Goal: Task Accomplishment & Management: Use online tool/utility

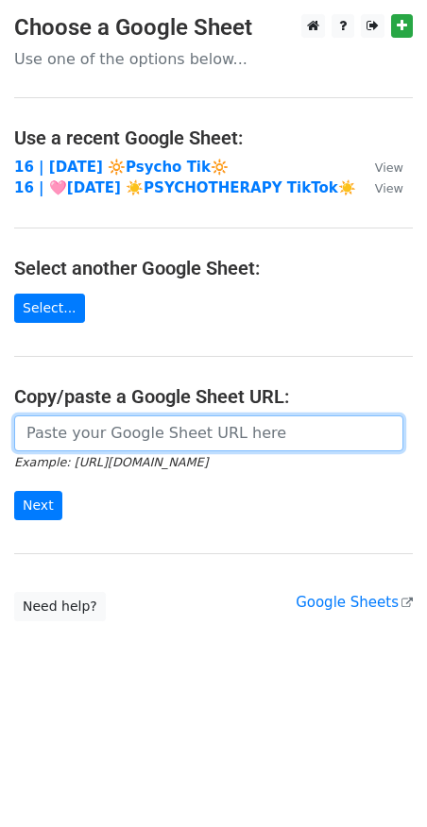
click at [81, 430] on input "url" at bounding box center [208, 433] width 389 height 36
paste input "https://docs.google.com/spreadsheets/d/1ECdztmi52L4hvH9yYb7j9KtfVRMdxxSCv3To52_…"
type input "https://docs.google.com/spreadsheets/d/1ECdztmi52L4hvH9yYb7j9KtfVRMdxxSCv3To52_…"
click at [14, 491] on input "Next" at bounding box center [38, 505] width 48 height 29
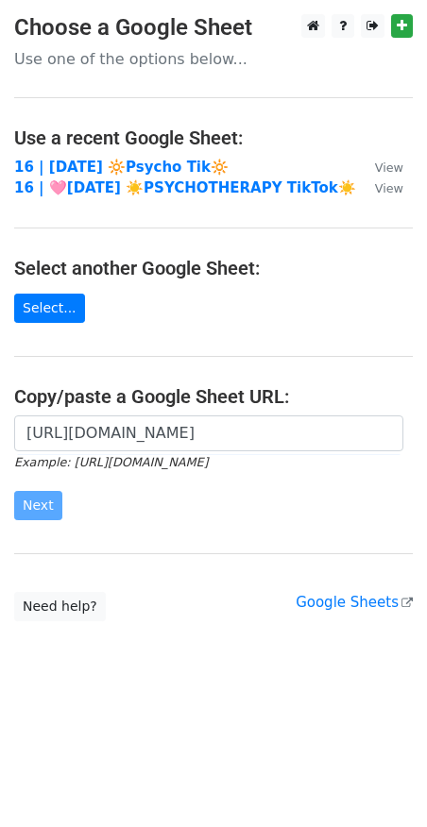
scroll to position [0, 0]
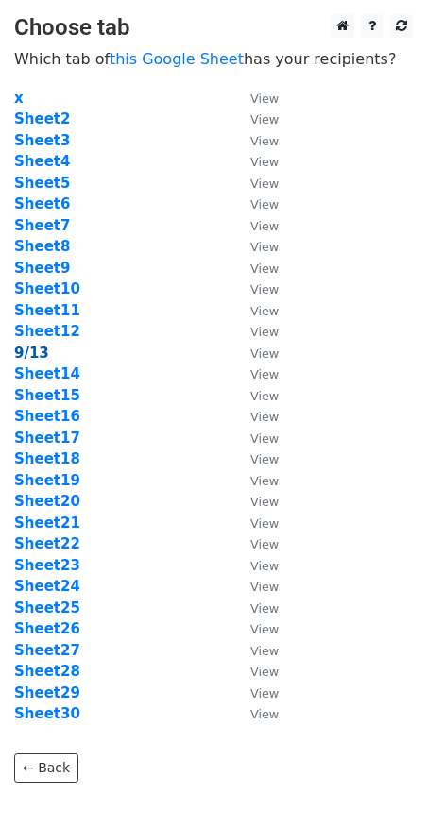
click at [31, 355] on strong "9/13" at bounding box center [31, 353] width 35 height 17
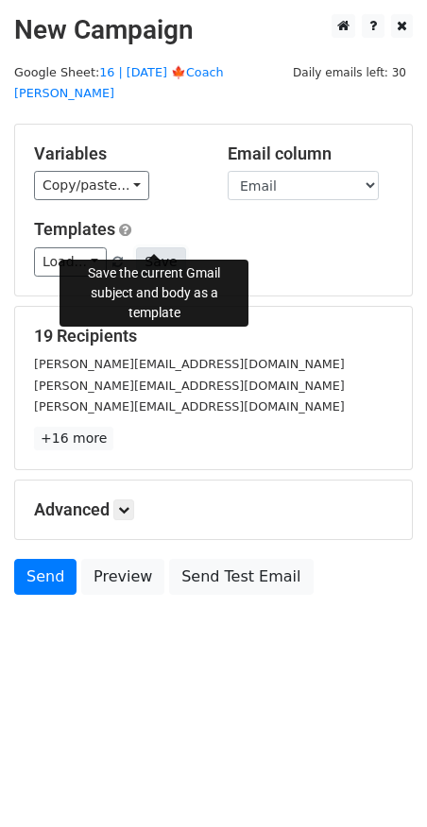
click at [158, 247] on button "Save" at bounding box center [160, 261] width 49 height 29
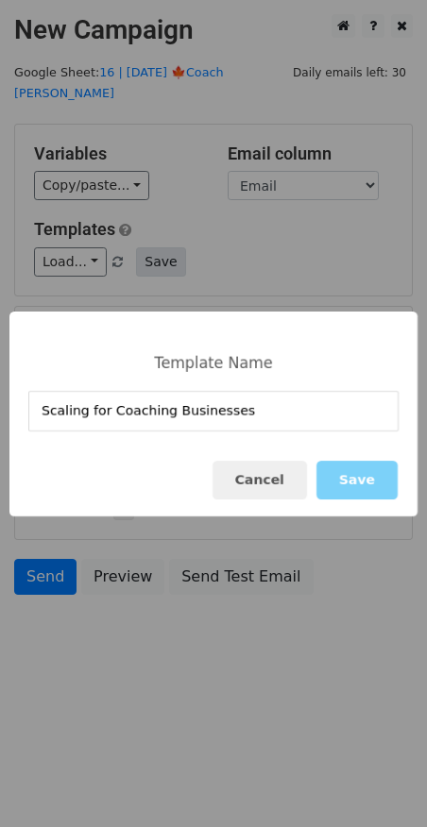
type input "Scaling for Coaching Businesses"
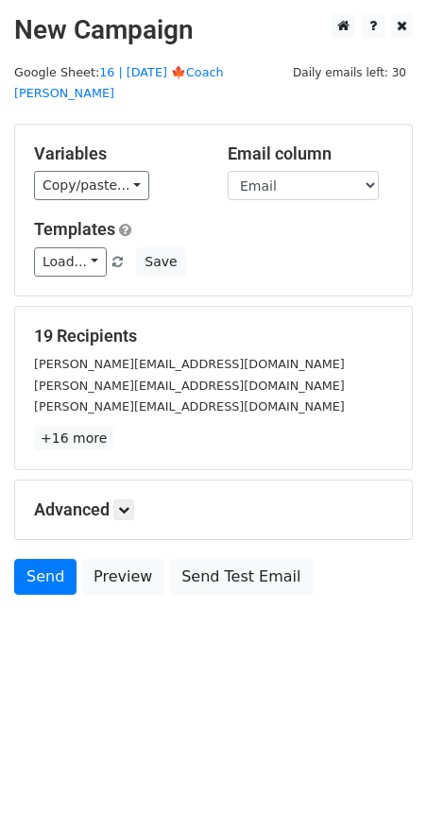
click at [149, 224] on div "Templates Load... Scaling for Coaching Businesses Practice Marketing Guide Mark…" at bounding box center [213, 248] width 387 height 58
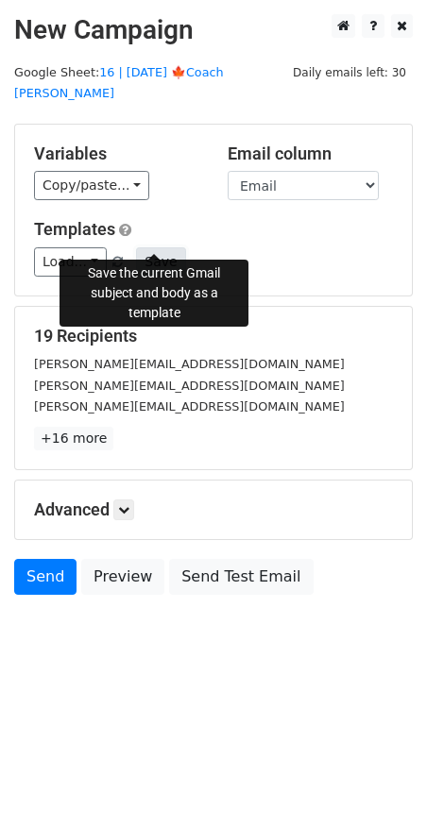
click at [151, 247] on button "Save" at bounding box center [160, 261] width 49 height 29
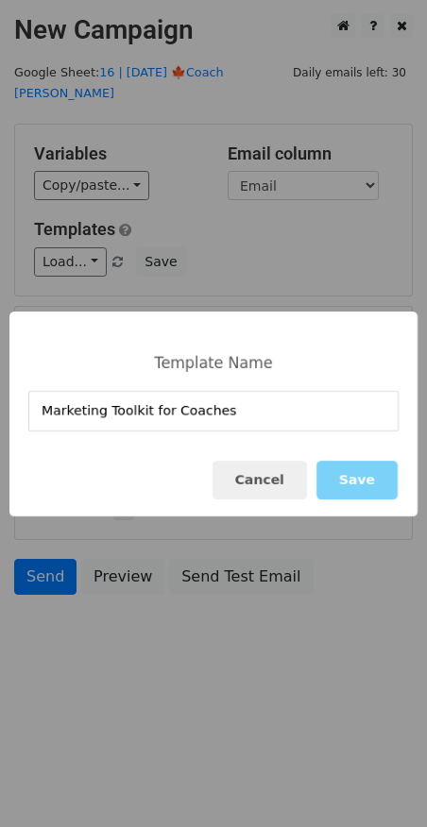
type input "Marketing Toolkit for Coaches"
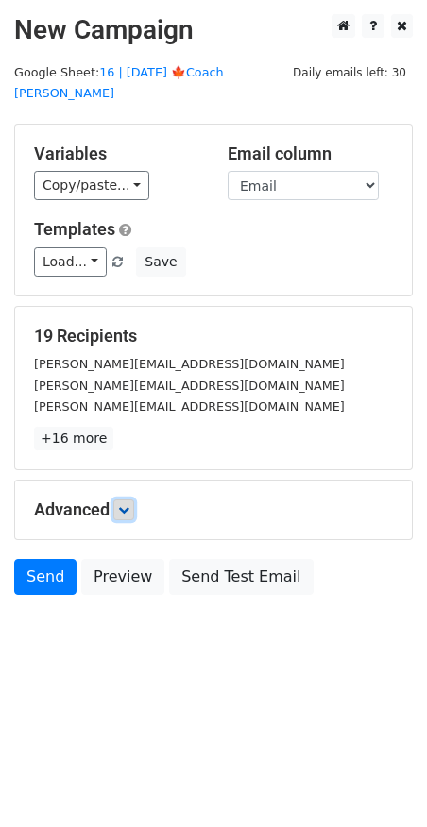
click at [129, 504] on icon at bounding box center [123, 509] width 11 height 11
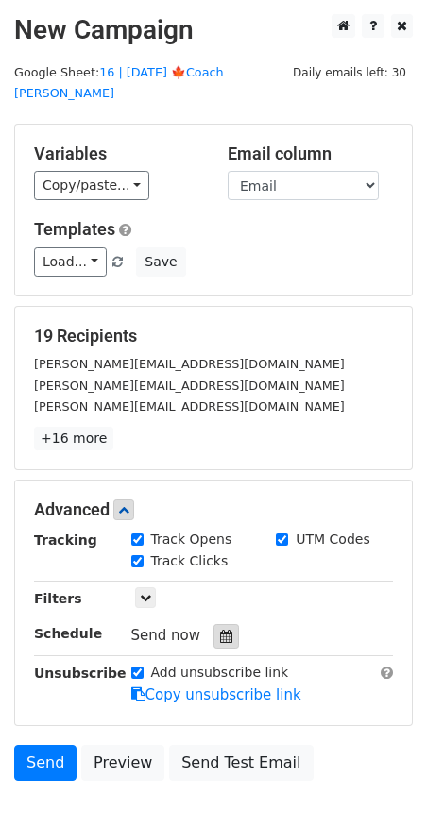
click at [220, 630] on icon at bounding box center [226, 636] width 12 height 13
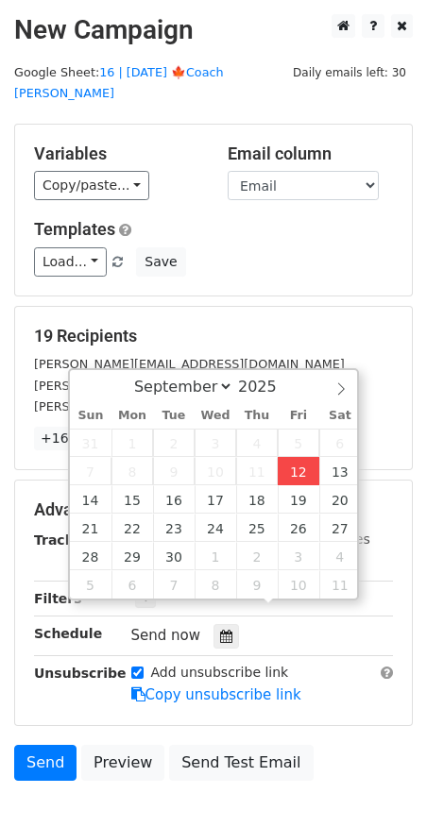
type input "2025-09-12 12:53"
type input "53"
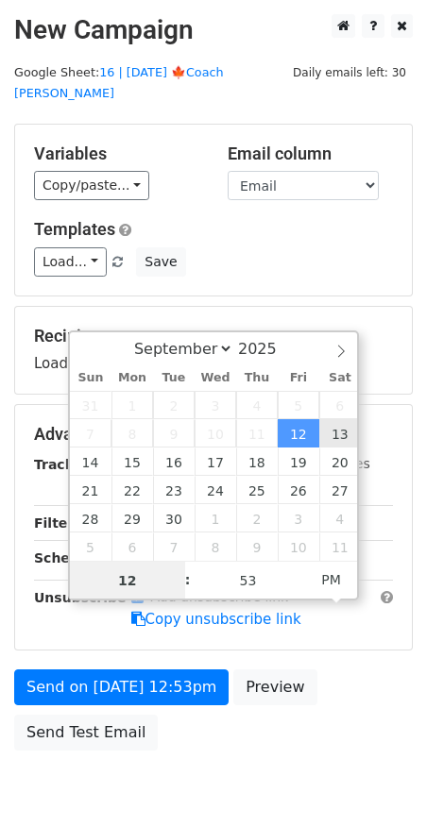
type input "2025-09-13 12:53"
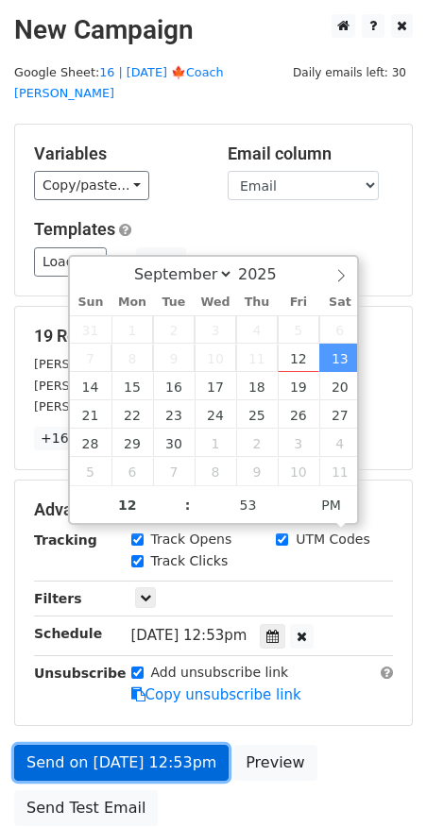
click at [157, 745] on link "Send on Sep 13 at 12:53pm" at bounding box center [121, 763] width 214 height 36
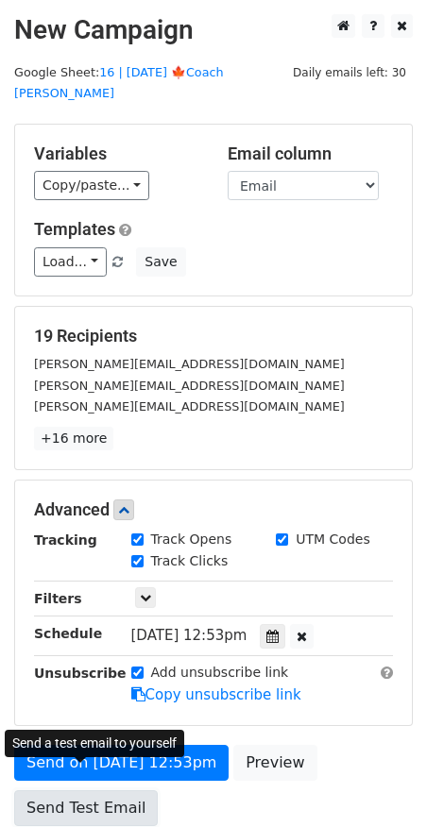
click at [51, 790] on link "Send Test Email" at bounding box center [85, 808] width 143 height 36
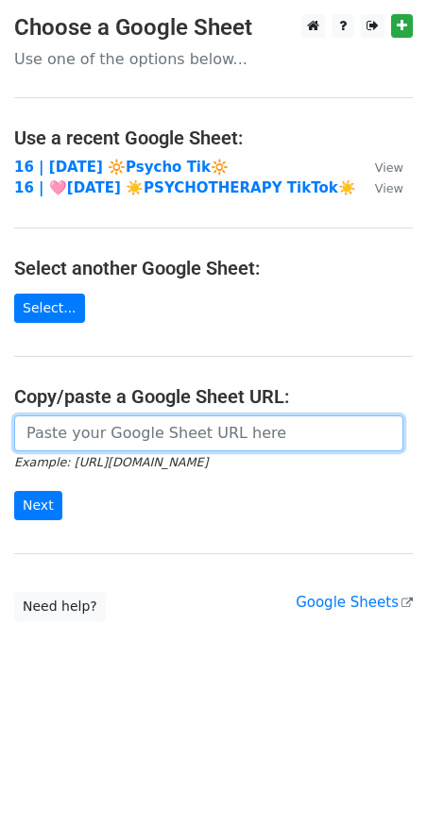
click at [111, 430] on input "url" at bounding box center [208, 433] width 389 height 36
paste input "https://docs.google.com/spreadsheets/d/1ECdztmi52L4hvH9yYb7j9KtfVRMdxxSCv3To52_…"
type input "https://docs.google.com/spreadsheets/d/1ECdztmi52L4hvH9yYb7j9KtfVRMdxxSCv3To52_…"
click at [14, 491] on input "Next" at bounding box center [38, 505] width 48 height 29
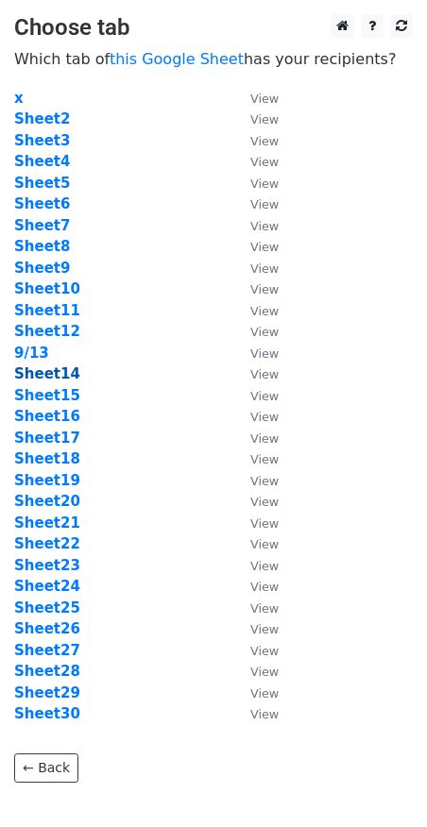
click at [51, 378] on strong "Sheet14" at bounding box center [47, 373] width 66 height 17
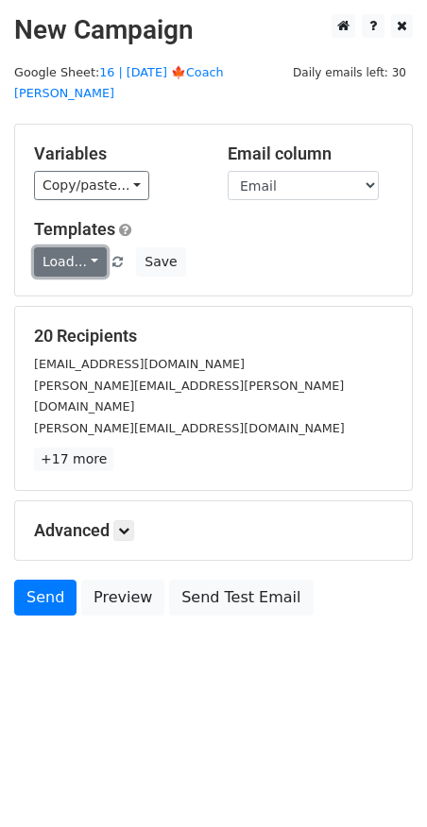
click at [72, 250] on link "Load..." at bounding box center [70, 261] width 73 height 29
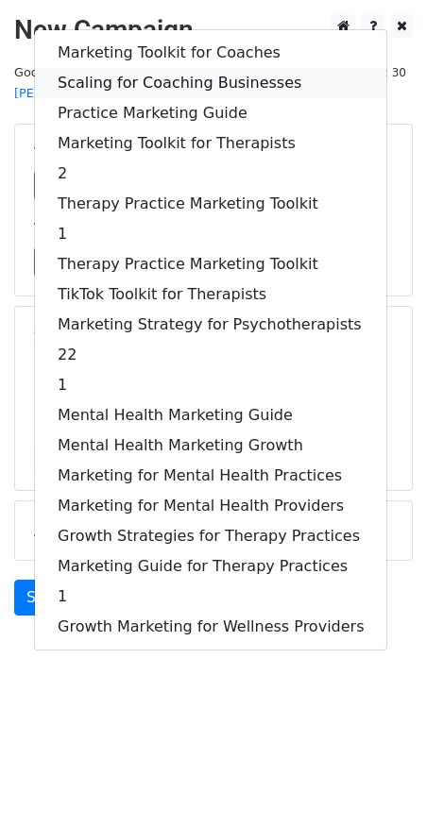
click at [142, 68] on link "Scaling for Coaching Businesses" at bounding box center [210, 83] width 351 height 30
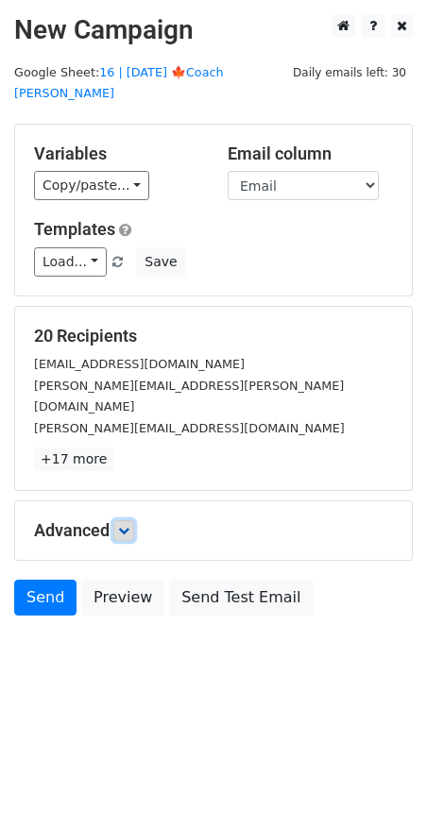
click at [127, 525] on icon at bounding box center [123, 530] width 11 height 11
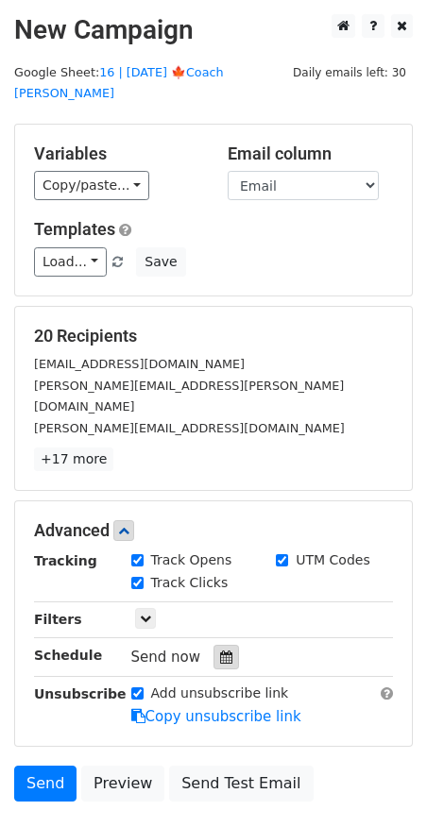
click at [224, 645] on div at bounding box center [225, 657] width 25 height 25
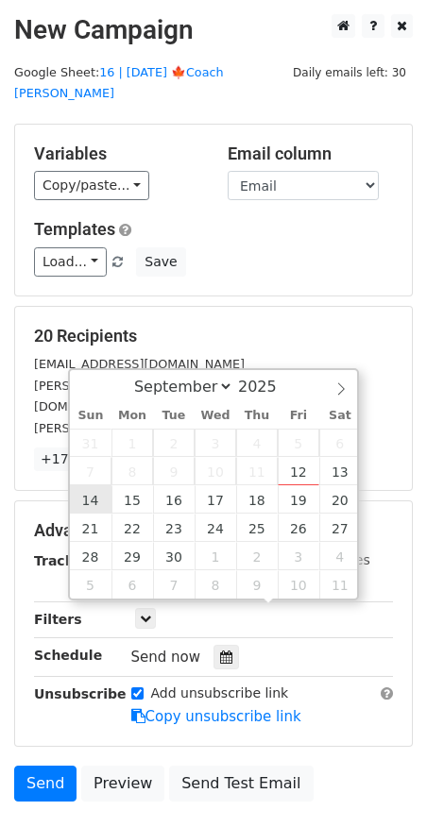
type input "2025-09-14 12:00"
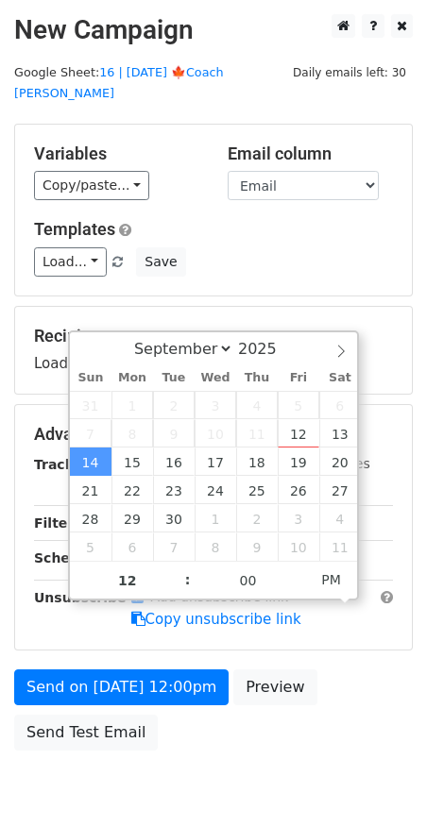
click at [117, 642] on form "Variables Copy/paste... {{Name}} {{Email}} Email column Name Email Templates Lo…" at bounding box center [213, 442] width 398 height 636
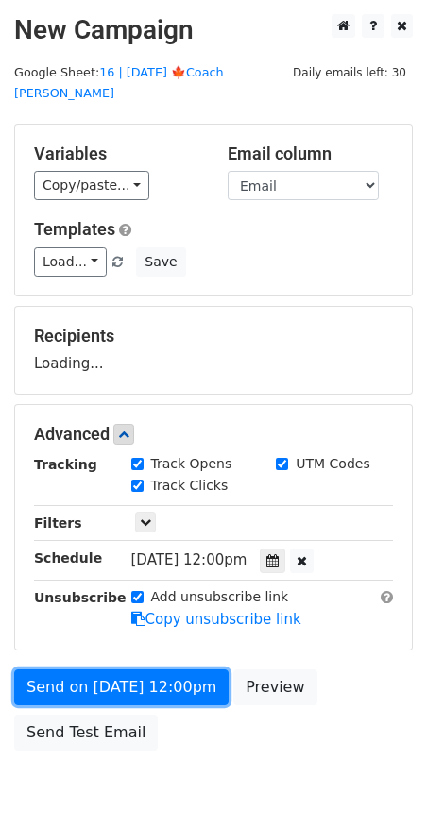
click at [113, 665] on form "Variables Copy/paste... {{Name}} {{Email}} Email column Name Email Templates Lo…" at bounding box center [213, 442] width 398 height 636
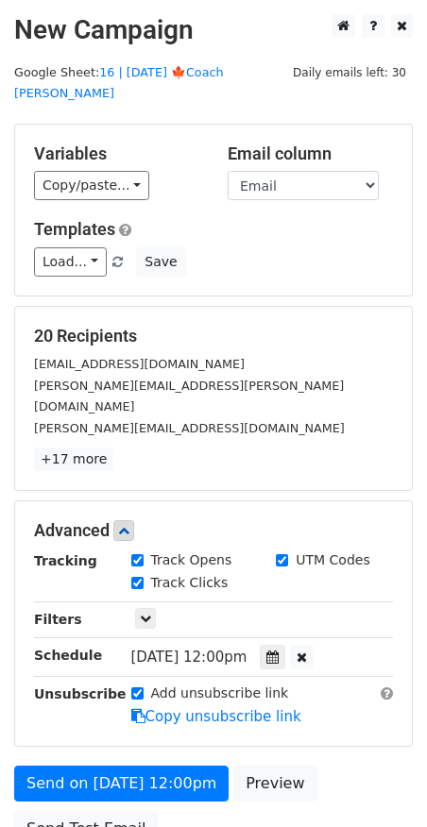
click at [87, 766] on div "Send on Sep 14 at 12:00pm Preview Send Test Email" at bounding box center [213, 811] width 427 height 91
click at [87, 811] on link "Send Test Email" at bounding box center [85, 829] width 143 height 36
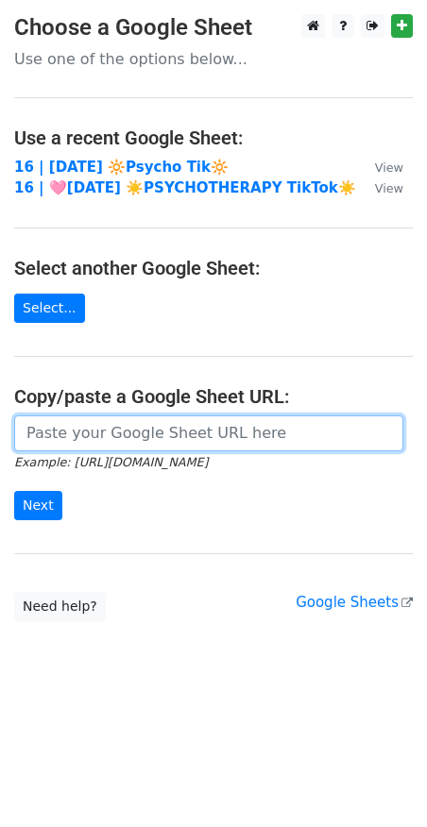
click at [53, 421] on input "url" at bounding box center [208, 433] width 389 height 36
paste input "https://docs.google.com/spreadsheets/d/1ECdztmi52L4hvH9yYb7j9KtfVRMdxxSCv3To52_…"
type input "https://docs.google.com/spreadsheets/d/1ECdztmi52L4hvH9yYb7j9KtfVRMdxxSCv3To52_…"
click at [14, 491] on input "Next" at bounding box center [38, 505] width 48 height 29
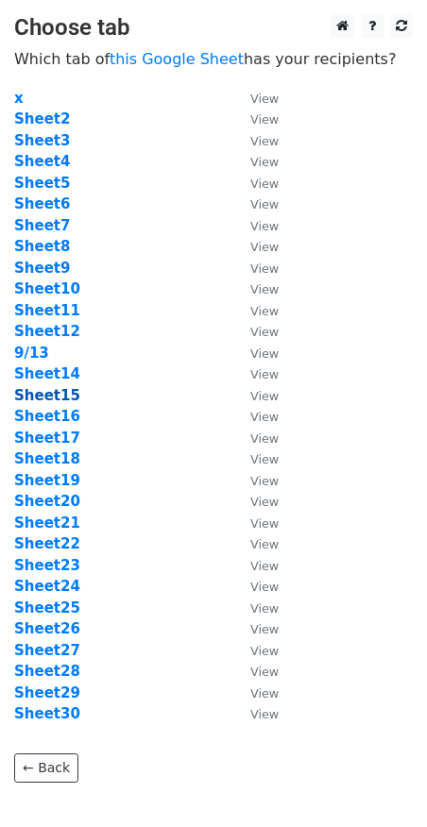
click at [52, 399] on strong "Sheet15" at bounding box center [47, 395] width 66 height 17
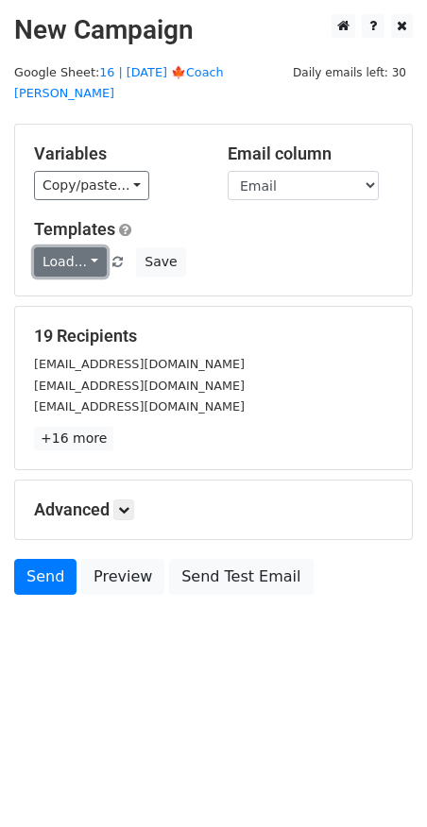
click at [76, 247] on link "Load..." at bounding box center [70, 261] width 73 height 29
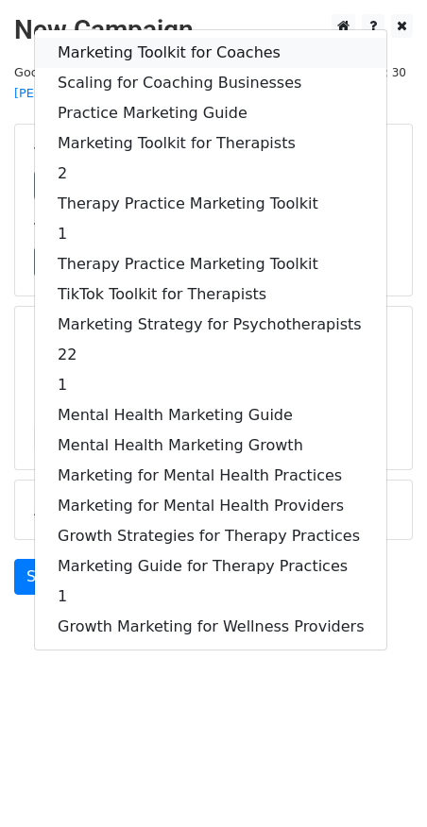
click at [151, 41] on link "Marketing Toolkit for Coaches" at bounding box center [210, 53] width 351 height 30
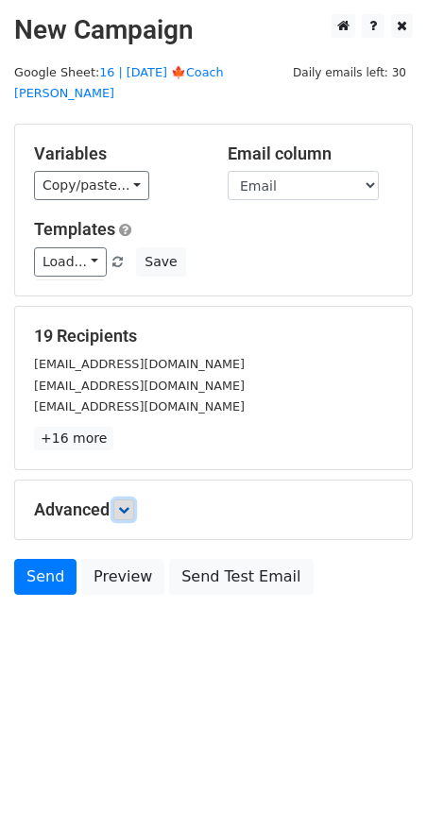
click at [127, 504] on icon at bounding box center [123, 509] width 11 height 11
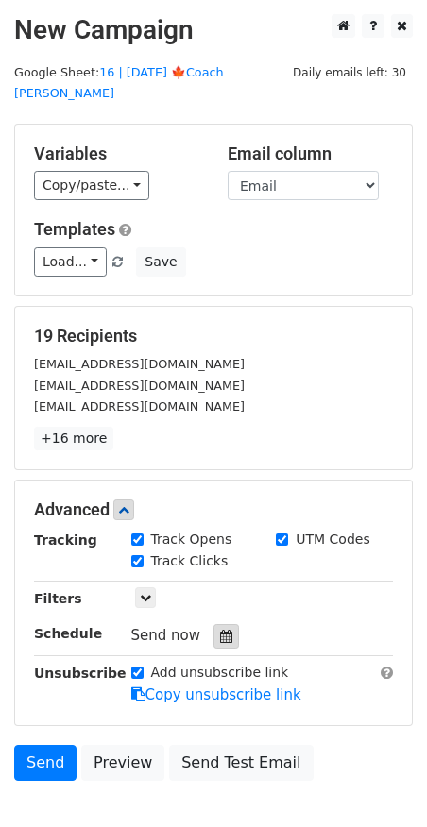
click at [213, 624] on div at bounding box center [225, 636] width 25 height 25
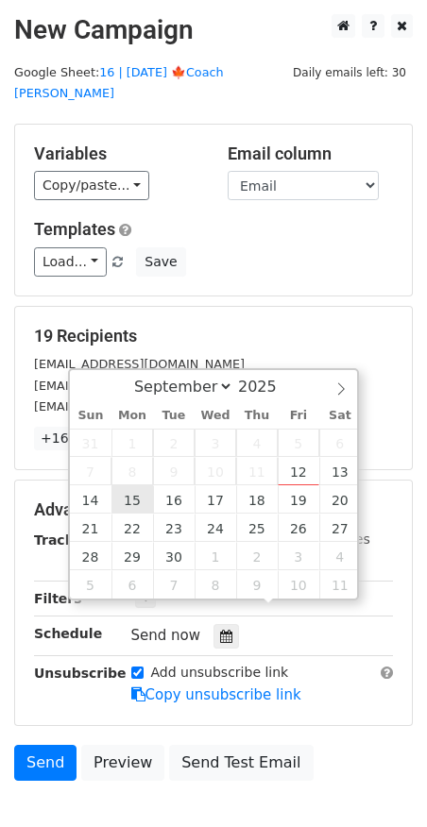
type input "[DATE] 12:00"
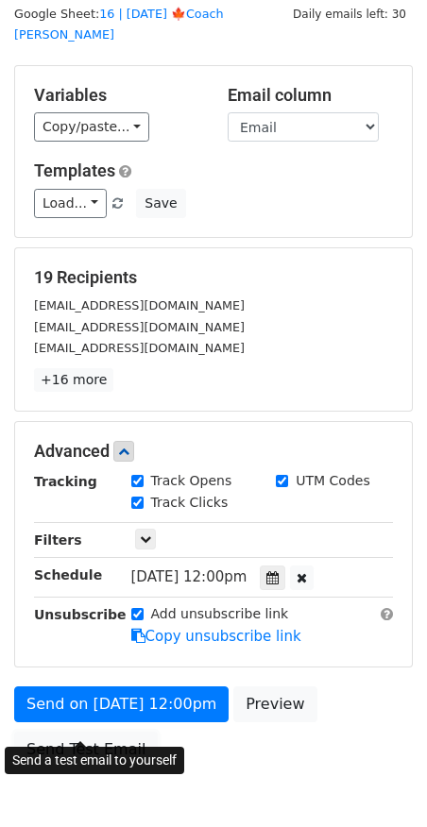
scroll to position [60, 0]
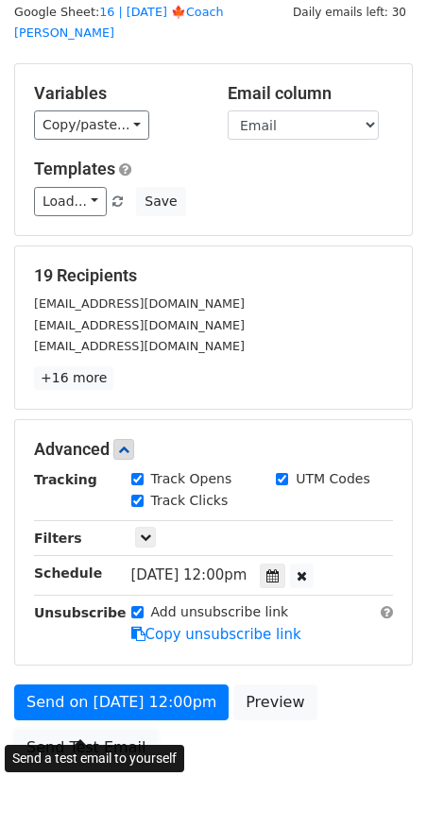
click at [99, 730] on link "Send Test Email" at bounding box center [85, 748] width 143 height 36
